Goal: Task Accomplishment & Management: Use online tool/utility

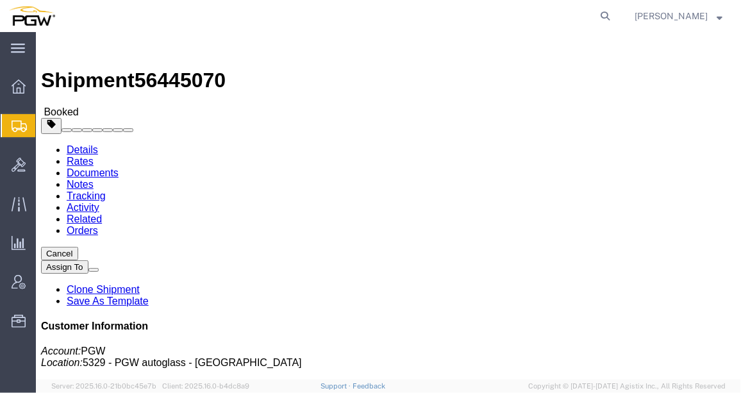
click at [0, 0] on span "Shipment Manager" at bounding box center [0, 0] width 0 height 0
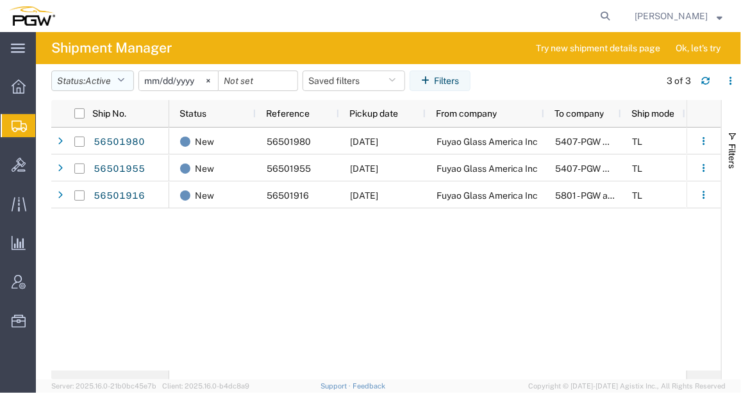
click at [124, 79] on icon "button" at bounding box center [120, 80] width 7 height 9
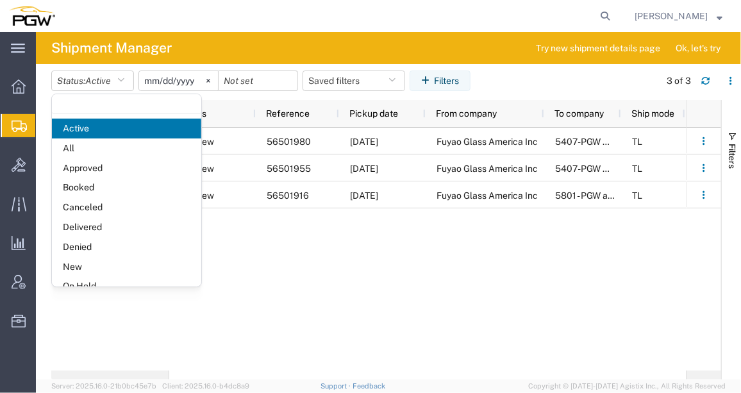
drag, startPoint x: 87, startPoint y: 263, endPoint x: 96, endPoint y: 269, distance: 10.3
click at [96, 269] on span "New" at bounding box center [126, 267] width 149 height 20
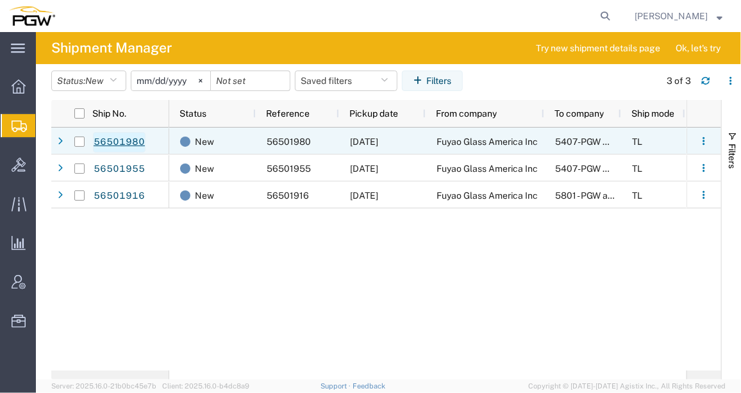
click at [126, 137] on link "56501980" at bounding box center [119, 142] width 53 height 21
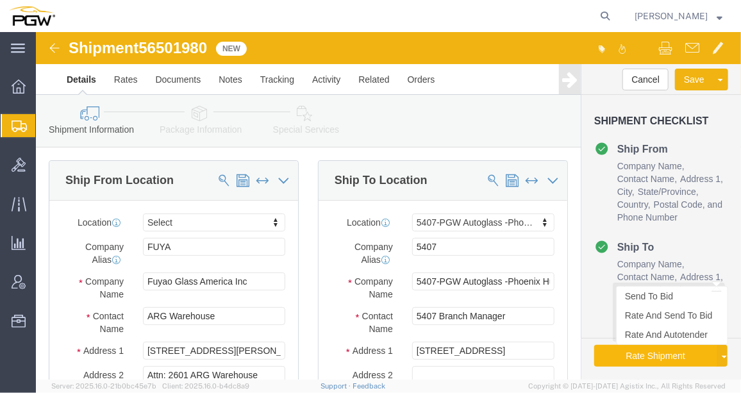
select select
select select "62351"
click button "Rate Shipment"
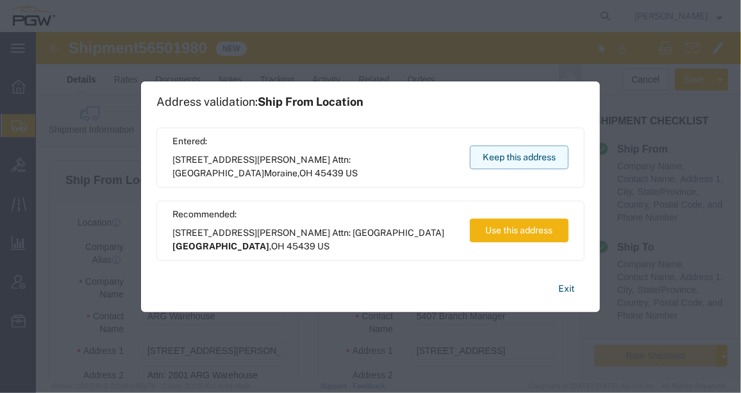
click at [486, 162] on button "Keep this address" at bounding box center [519, 158] width 99 height 24
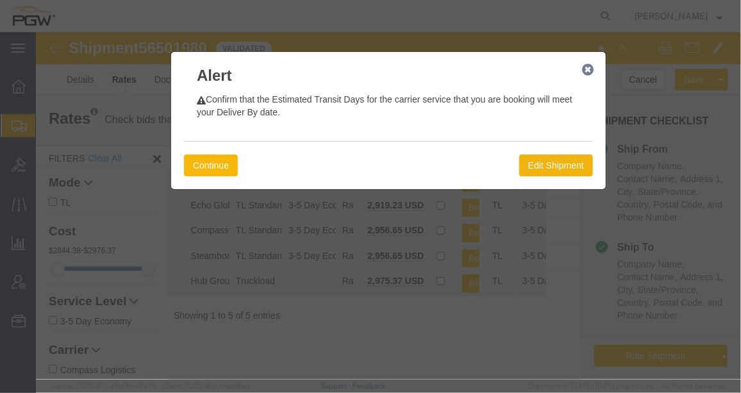
click at [231, 159] on button "Continue" at bounding box center [210, 165] width 54 height 22
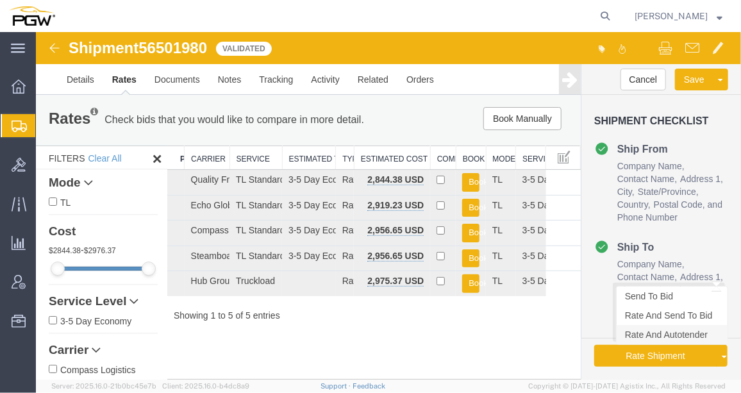
click at [665, 334] on link "Rate And Autotender" at bounding box center [671, 333] width 111 height 19
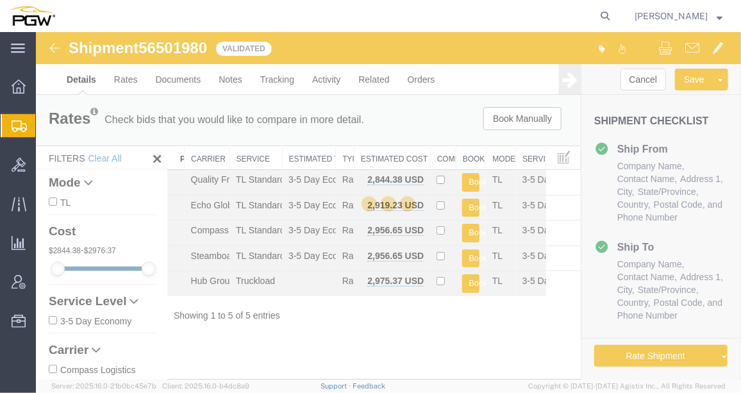
select select "62351"
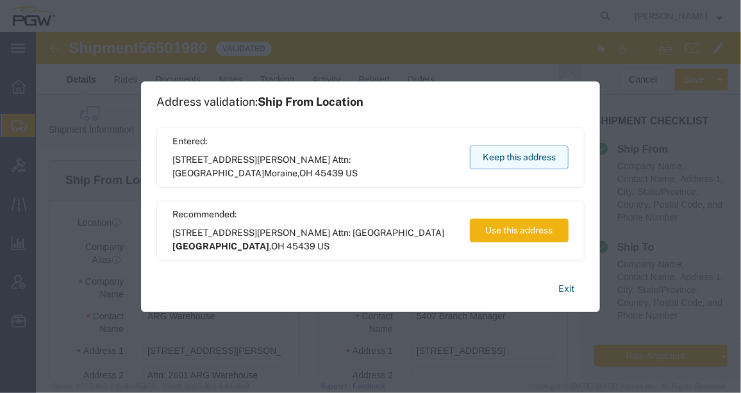
click at [519, 153] on button "Keep this address" at bounding box center [519, 158] width 99 height 24
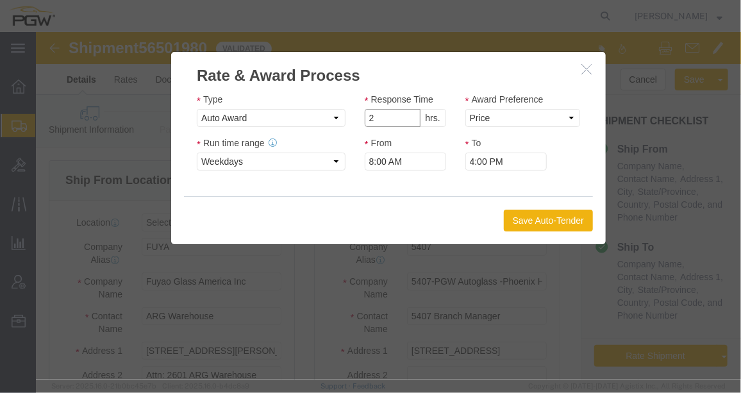
type input "2"
click input "2"
click select "Price Carrier Rank"
select select "LANE_RANK"
click select "Price Carrier Rank"
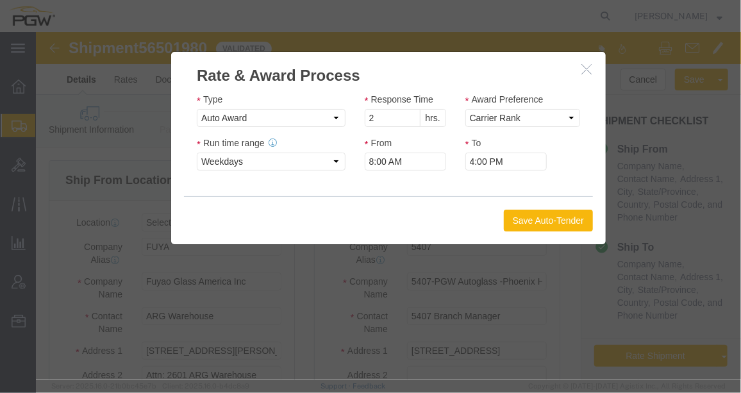
click button "Save Auto-Tender"
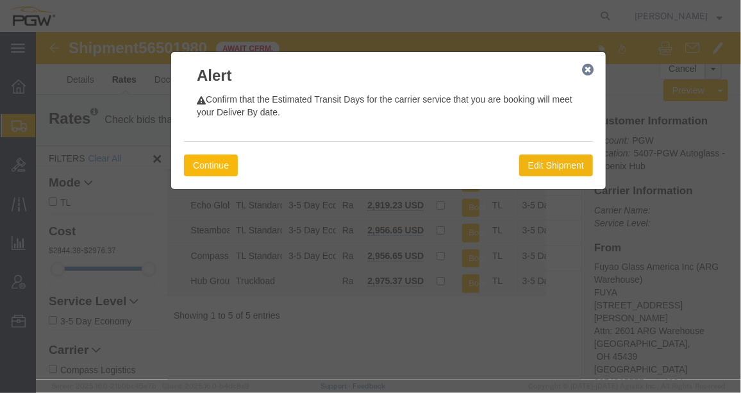
click at [205, 161] on button "Continue" at bounding box center [210, 165] width 54 height 22
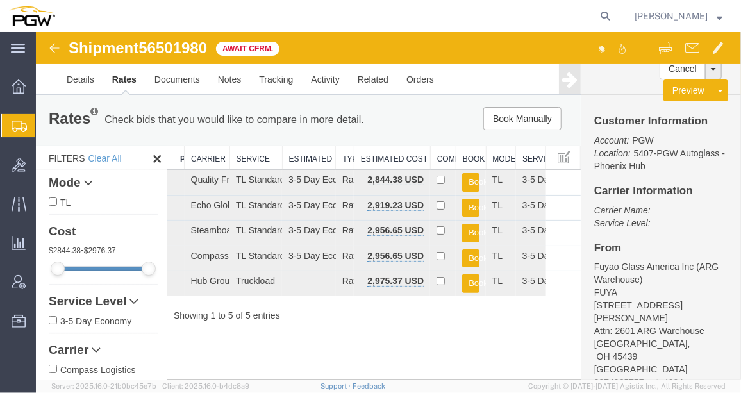
click at [55, 46] on img at bounding box center [53, 47] width 15 height 15
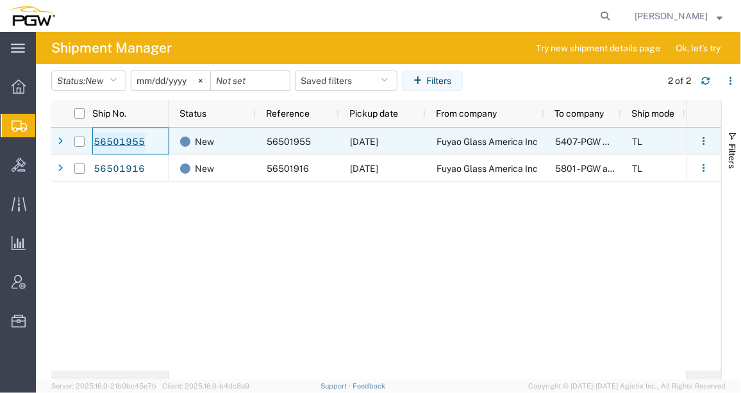
click at [124, 132] on link "56501955" at bounding box center [119, 142] width 53 height 21
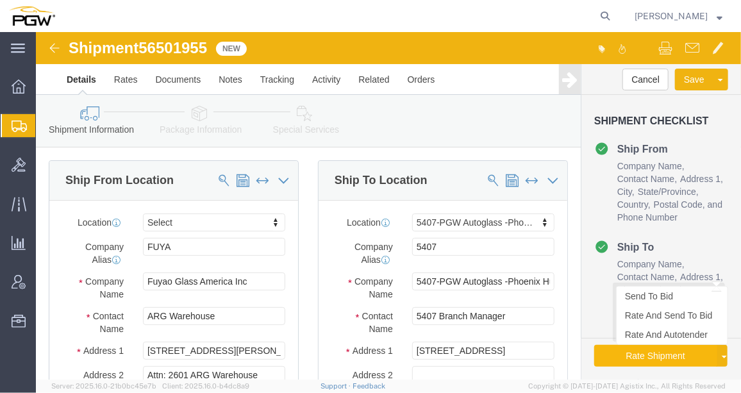
select select
select select "62351"
click button "Rate Shipment"
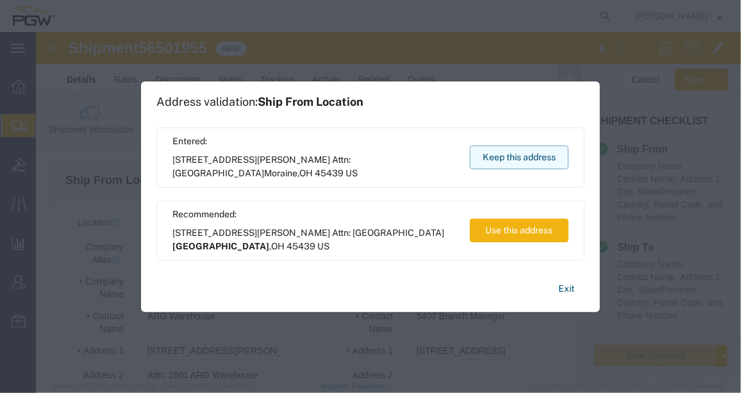
click at [547, 156] on button "Keep this address" at bounding box center [519, 158] width 99 height 24
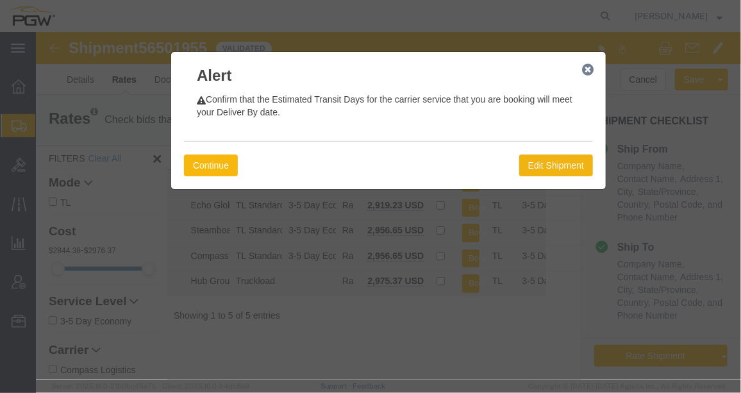
click at [227, 162] on button "Continue" at bounding box center [210, 165] width 54 height 22
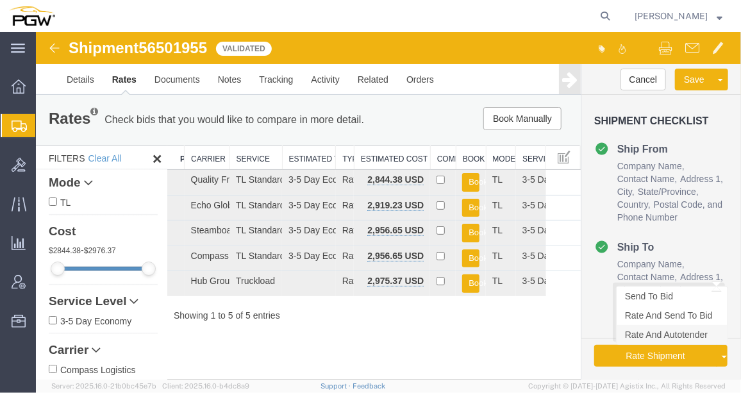
click at [657, 330] on link "Rate And Autotender" at bounding box center [671, 333] width 111 height 19
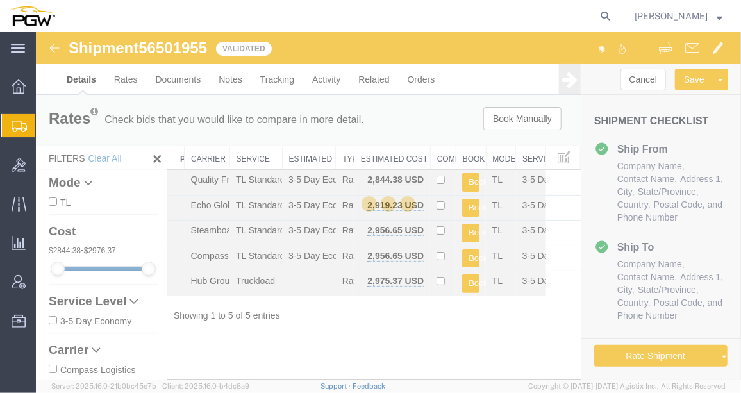
select select "62351"
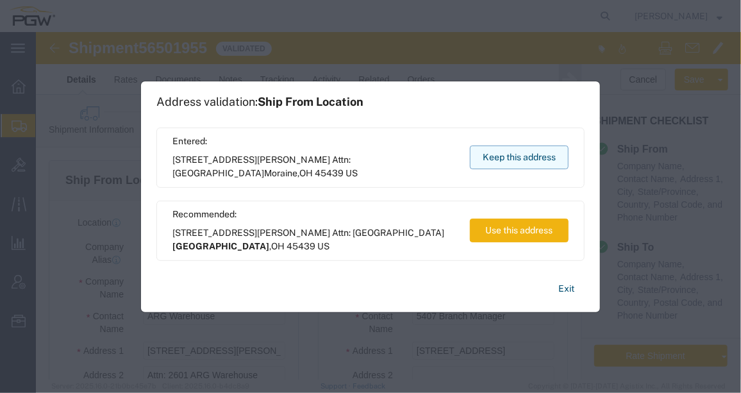
click at [501, 162] on button "Keep this address" at bounding box center [519, 158] width 99 height 24
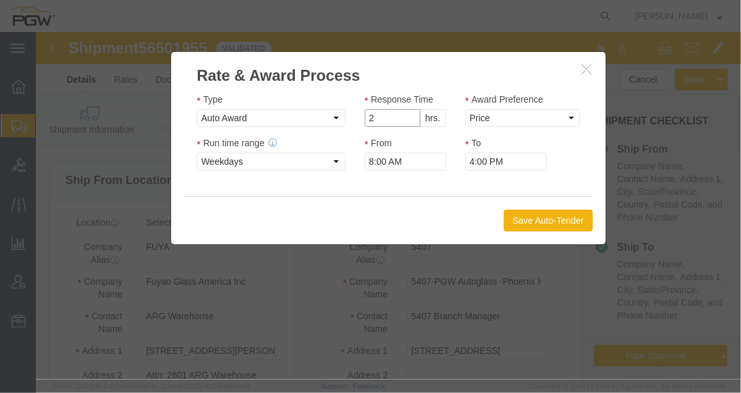
type input "2"
click input "2"
click select "Price Carrier Rank"
select select "LANE_RANK"
click select "Price Carrier Rank"
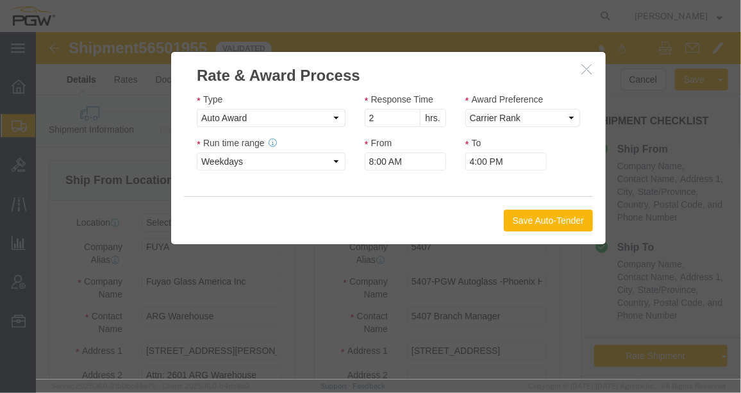
click button "Save Auto-Tender"
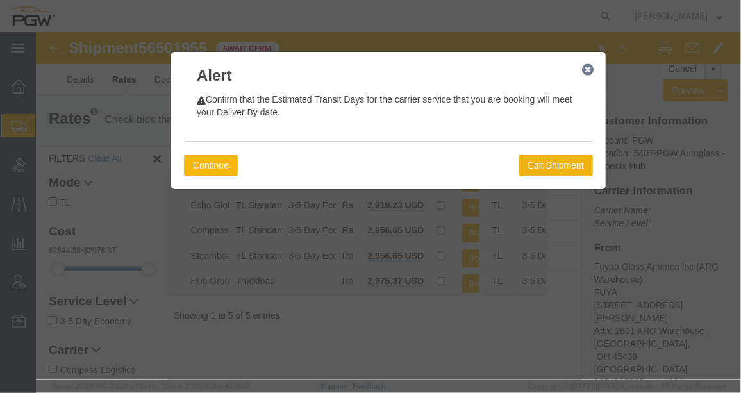
click at [211, 169] on button "Continue" at bounding box center [210, 165] width 54 height 22
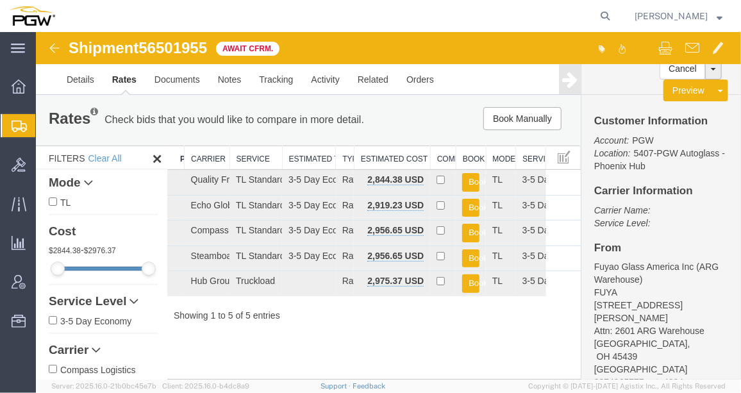
click at [56, 40] on img at bounding box center [53, 47] width 15 height 15
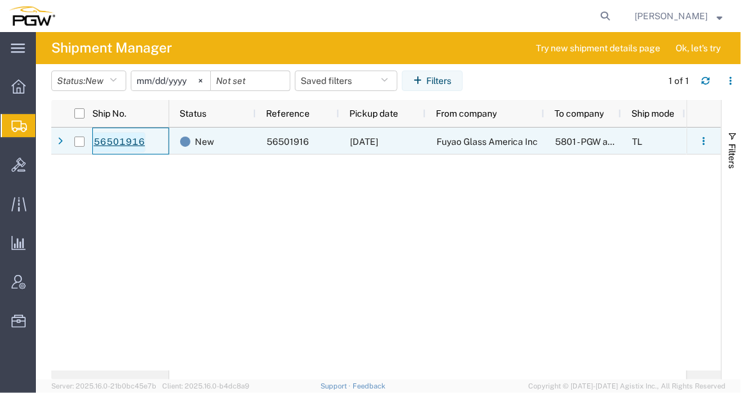
click at [126, 134] on link "56501916" at bounding box center [119, 142] width 53 height 21
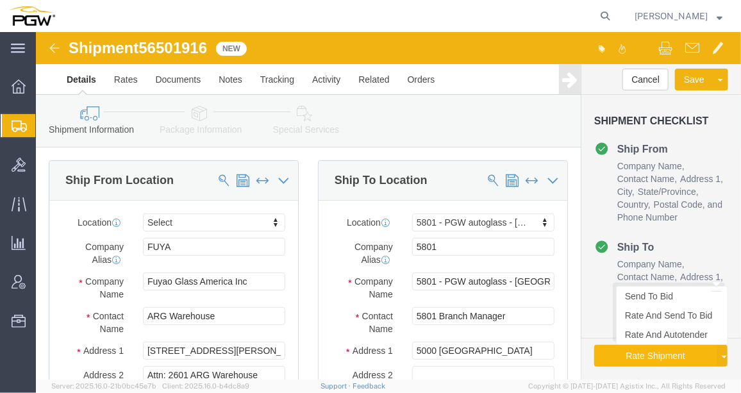
select select
select select "62891"
click button "Rate Shipment"
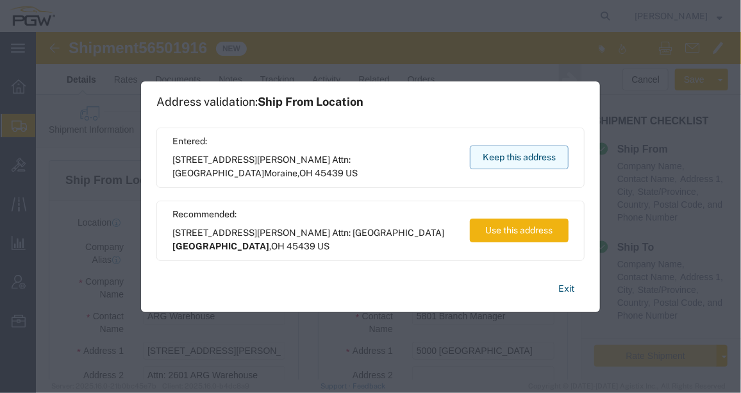
click at [541, 151] on button "Keep this address" at bounding box center [519, 158] width 99 height 24
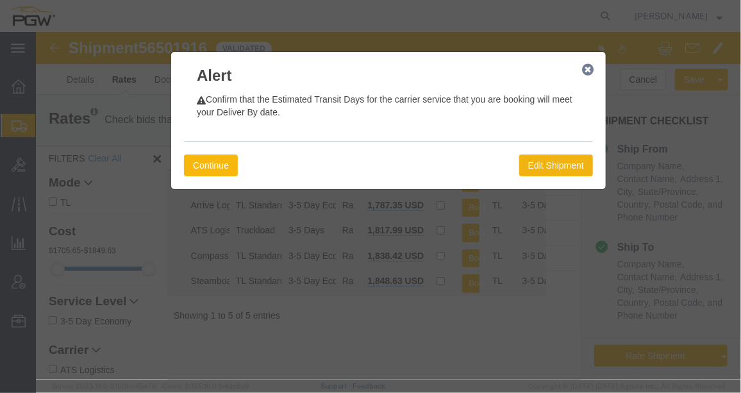
click at [214, 158] on button "Continue" at bounding box center [210, 165] width 54 height 22
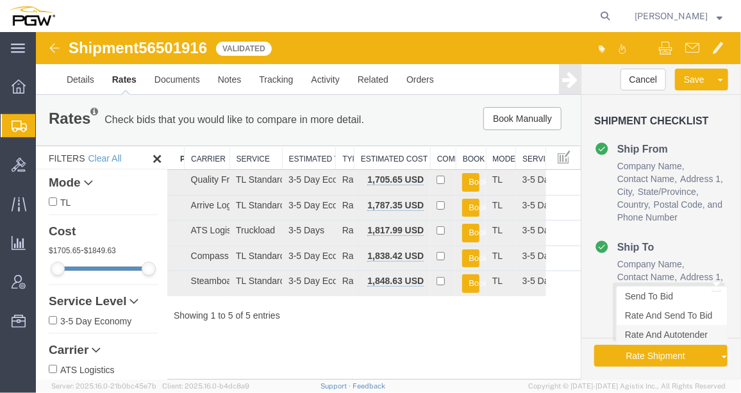
click at [665, 335] on link "Rate And Autotender" at bounding box center [671, 333] width 111 height 19
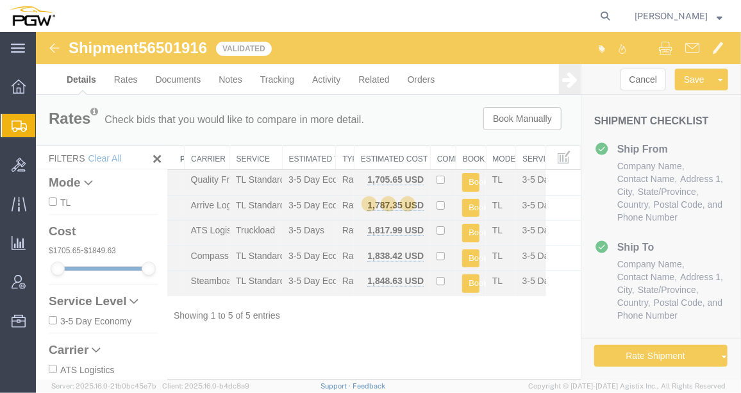
select select "62891"
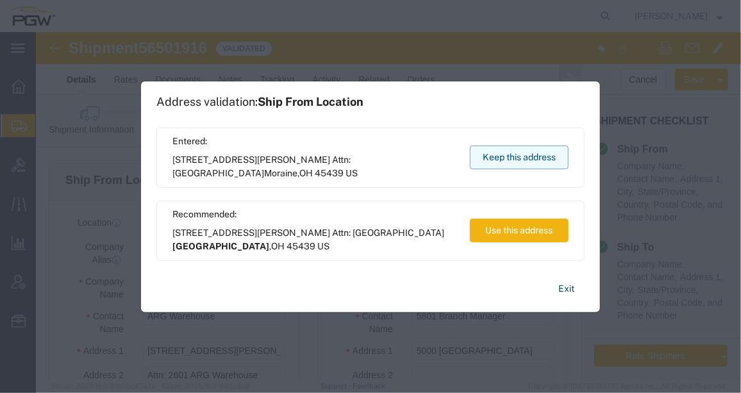
click at [522, 161] on button "Keep this address" at bounding box center [519, 158] width 99 height 24
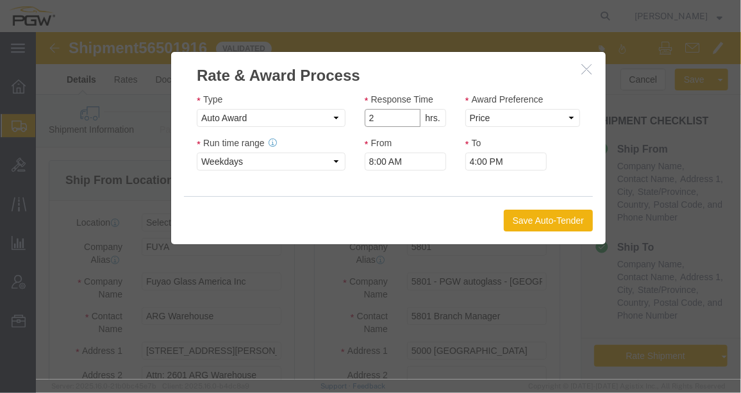
type input "2"
click input "2"
click select "Price Carrier Rank"
select select "LANE_RANK"
click select "Price Carrier Rank"
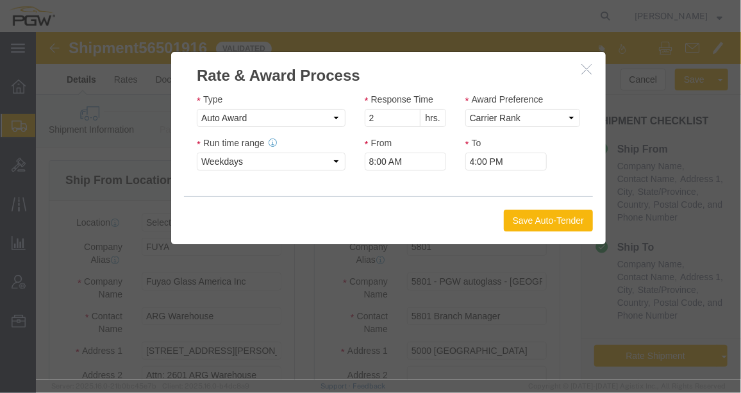
click button "Save Auto-Tender"
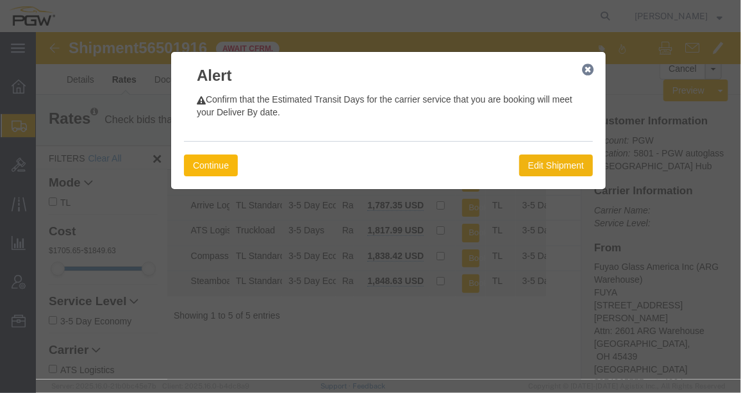
click at [222, 157] on button "Continue" at bounding box center [210, 165] width 54 height 22
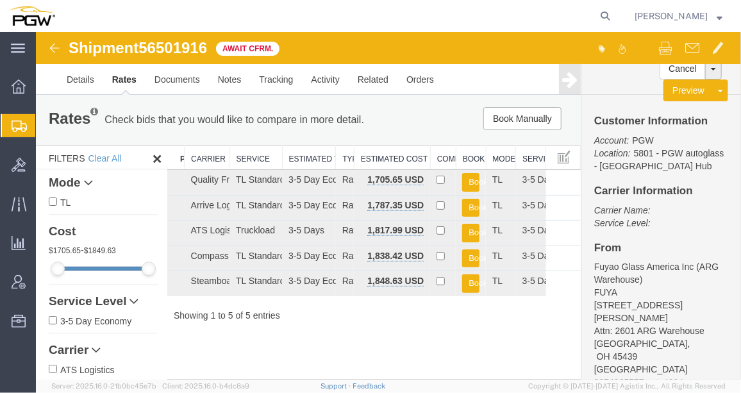
click at [47, 42] on img at bounding box center [53, 47] width 15 height 15
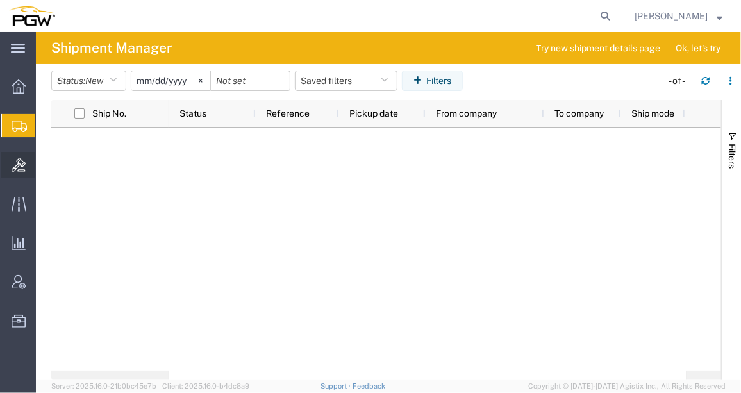
click at [44, 167] on span "Bids" at bounding box center [39, 165] width 9 height 26
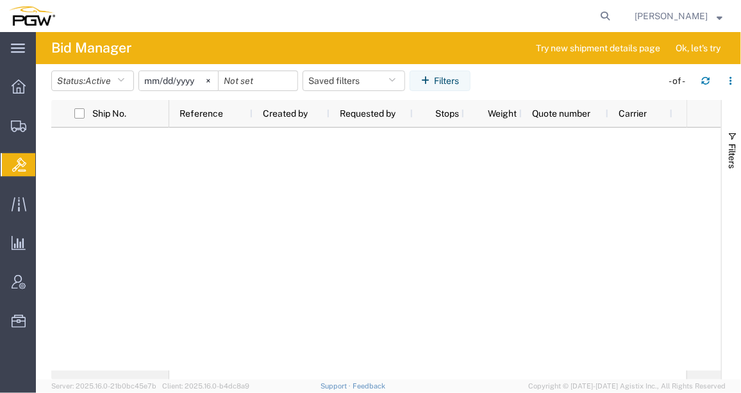
click at [137, 222] on div at bounding box center [386, 249] width 670 height 243
